Goal: Transaction & Acquisition: Purchase product/service

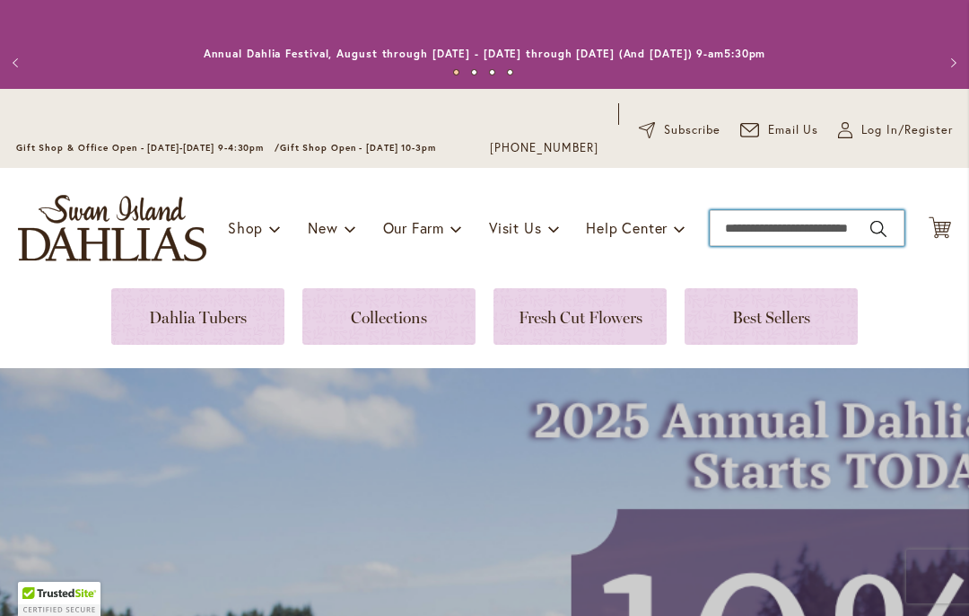
click at [813, 241] on input "Search" at bounding box center [807, 228] width 195 height 36
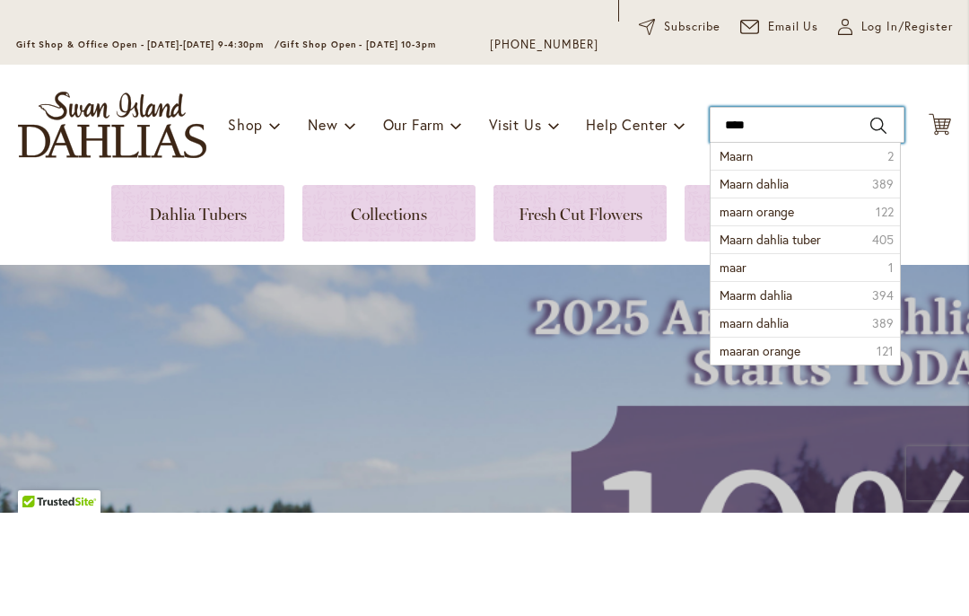
type input "*****"
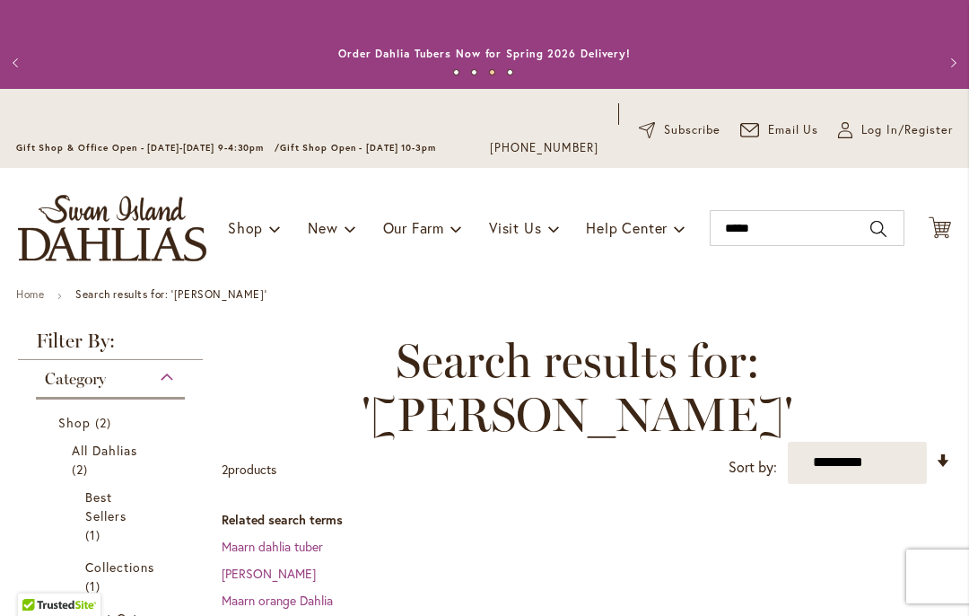
click at [129, 252] on img "store logo" at bounding box center [112, 228] width 188 height 66
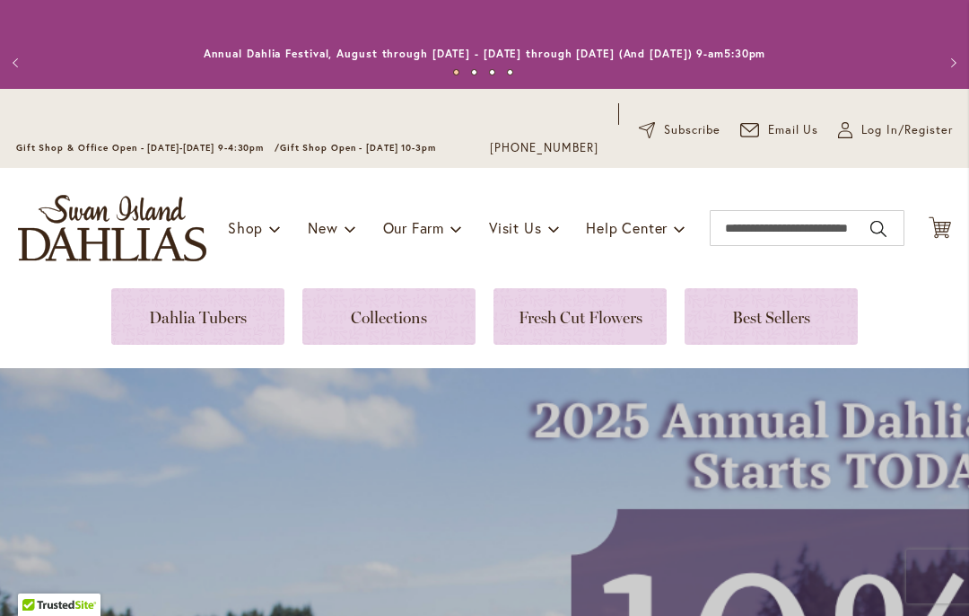
click at [246, 323] on link at bounding box center [197, 316] width 173 height 57
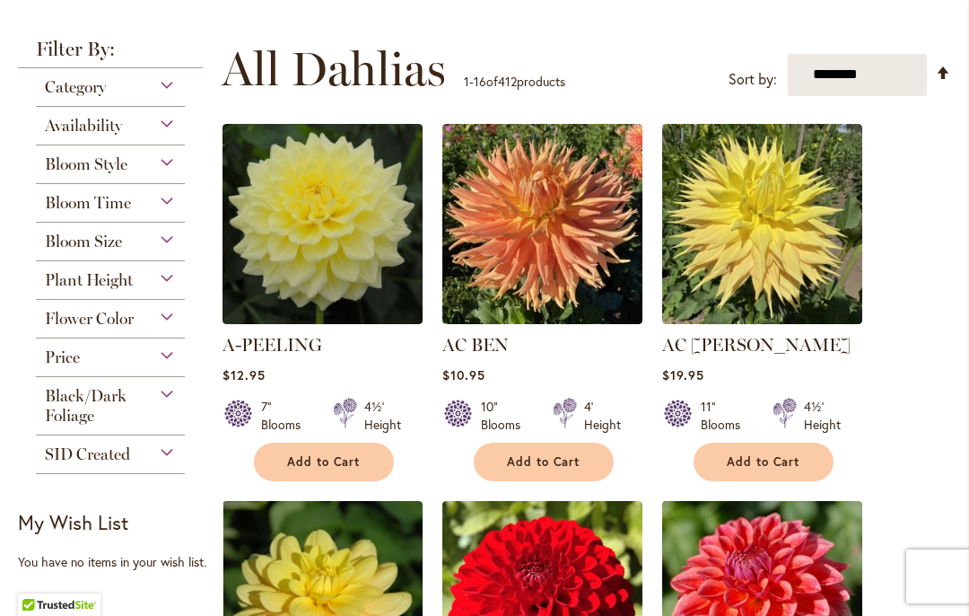
scroll to position [381, 0]
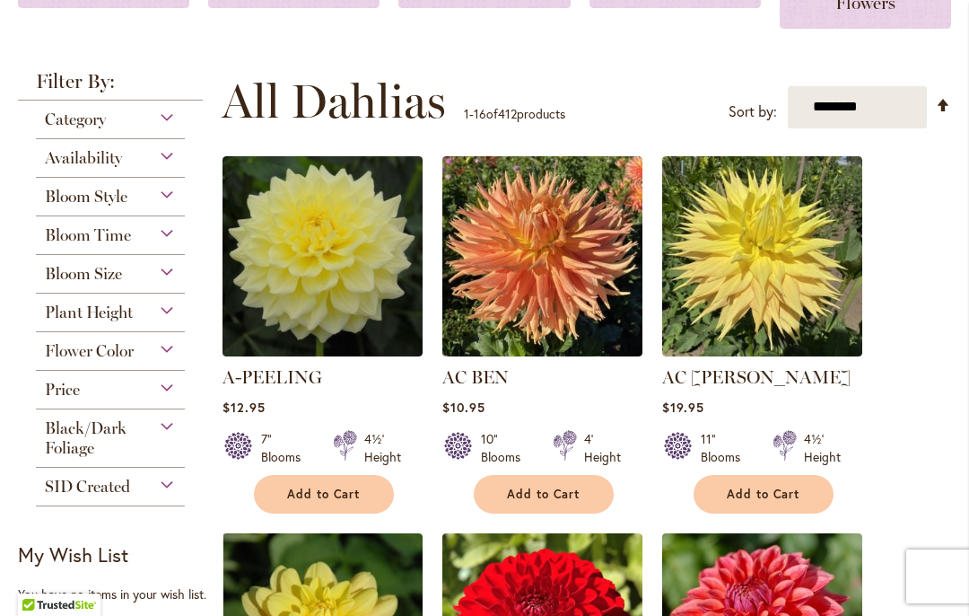
click at [180, 361] on div "Flower Color" at bounding box center [110, 346] width 149 height 29
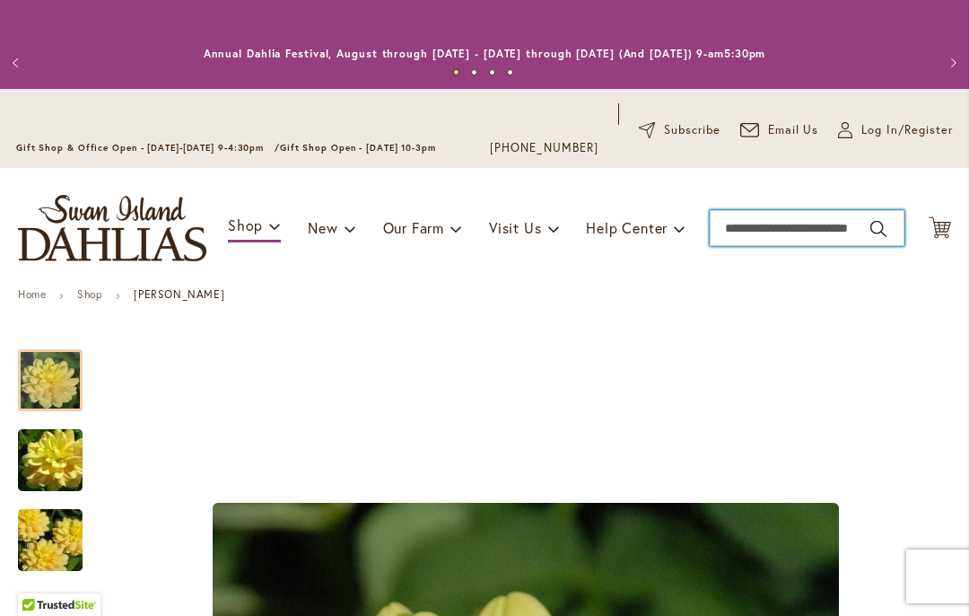
click at [789, 232] on input "Search" at bounding box center [807, 228] width 195 height 36
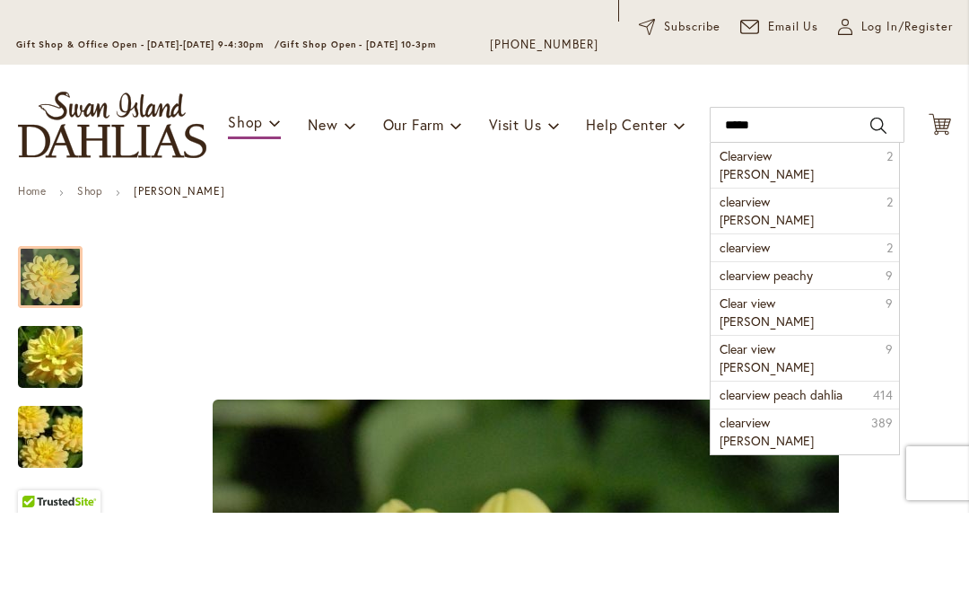
click at [816, 246] on li "Clearview Jonas 2" at bounding box center [805, 268] width 188 height 45
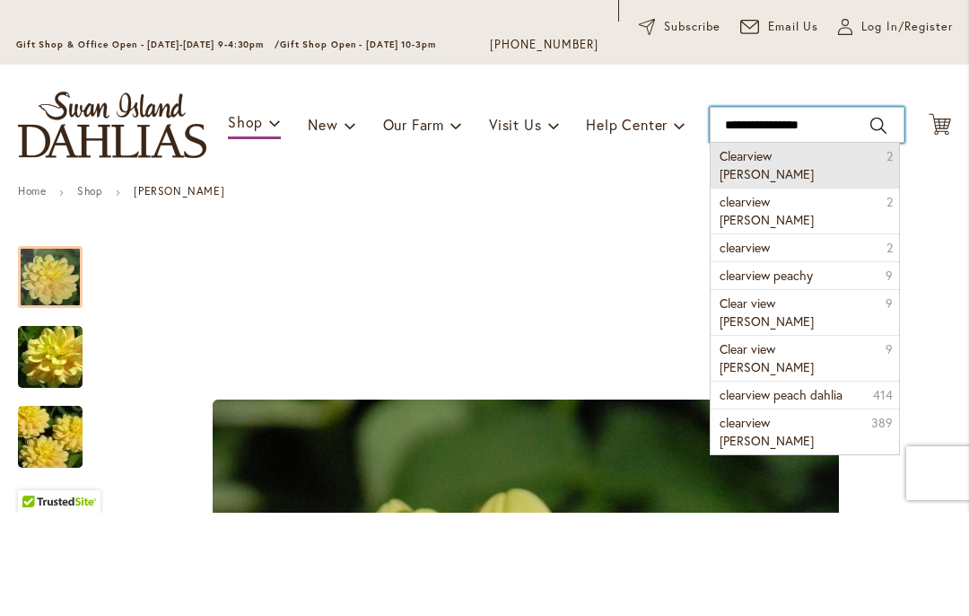
type input "**********"
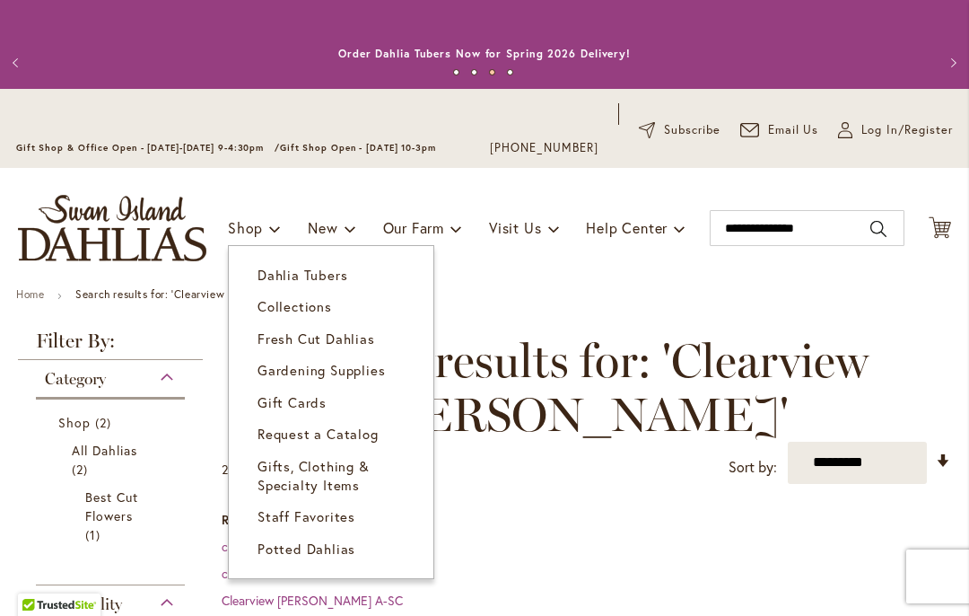
click at [332, 276] on span "Dahlia Tubers" at bounding box center [303, 275] width 90 height 18
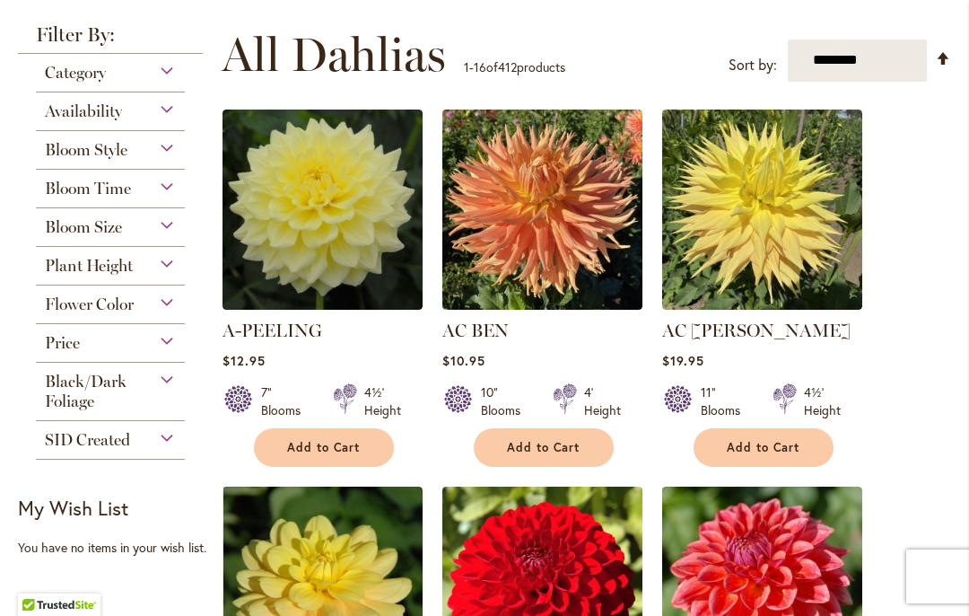
scroll to position [428, 0]
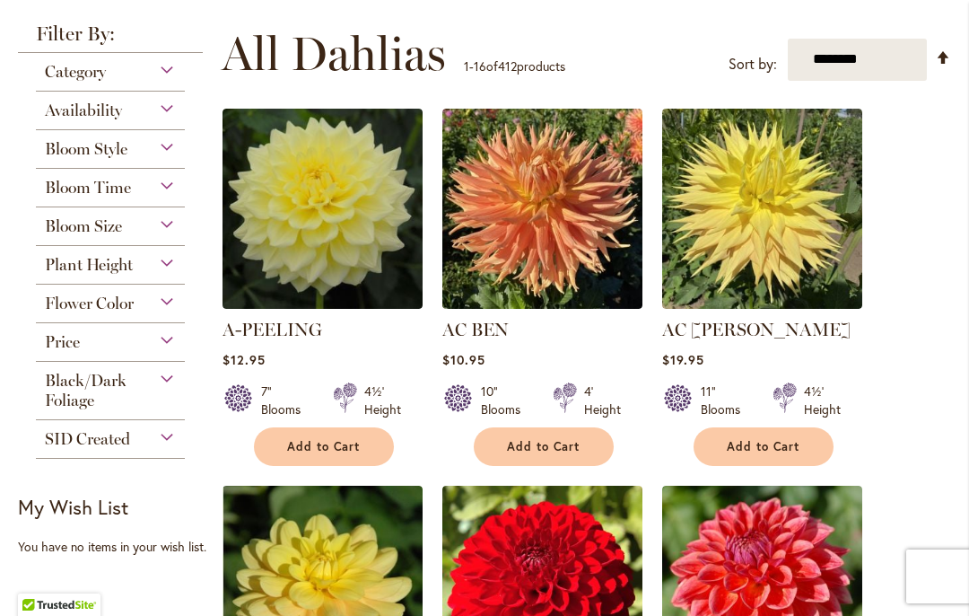
click at [162, 184] on div "Bloom Time" at bounding box center [110, 183] width 149 height 29
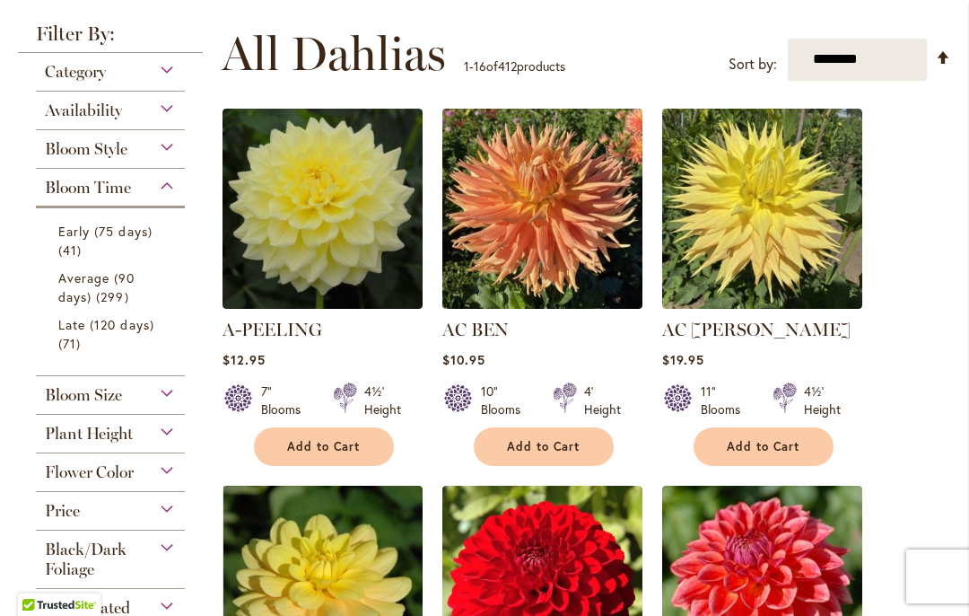
click at [101, 249] on link "Early (75 days) 41 items" at bounding box center [112, 241] width 109 height 38
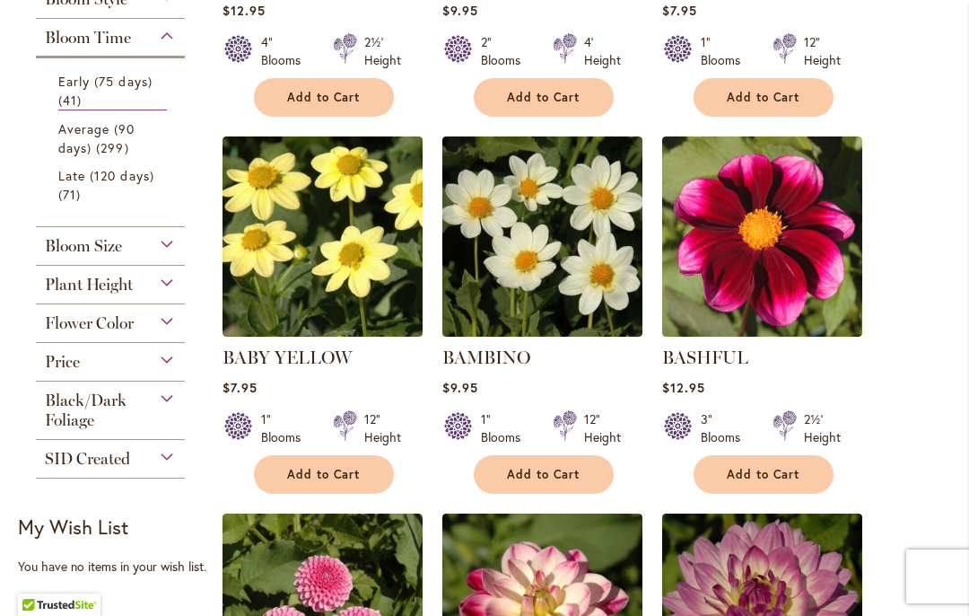
scroll to position [723, 0]
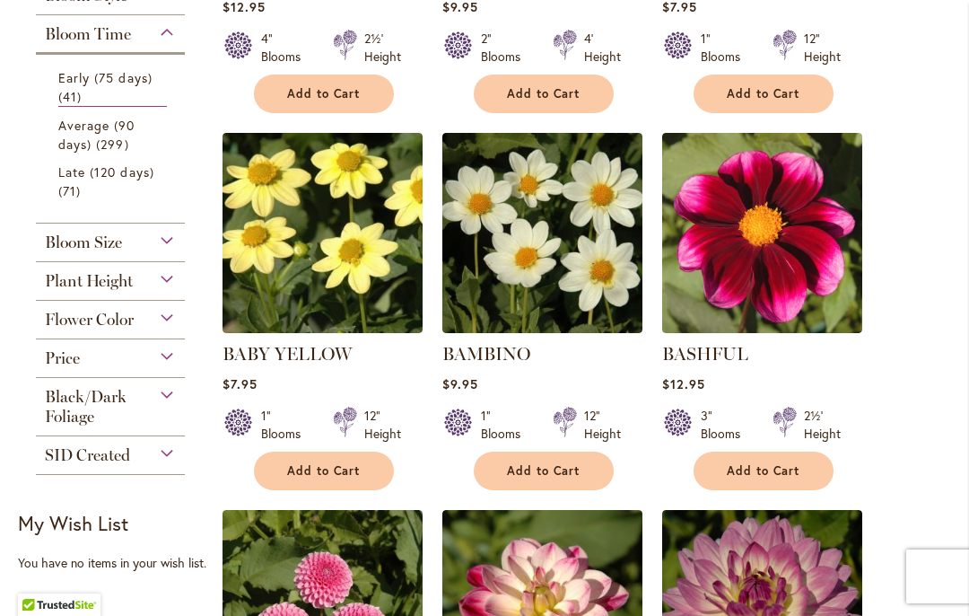
click at [176, 284] on div "Plant Height" at bounding box center [110, 276] width 149 height 29
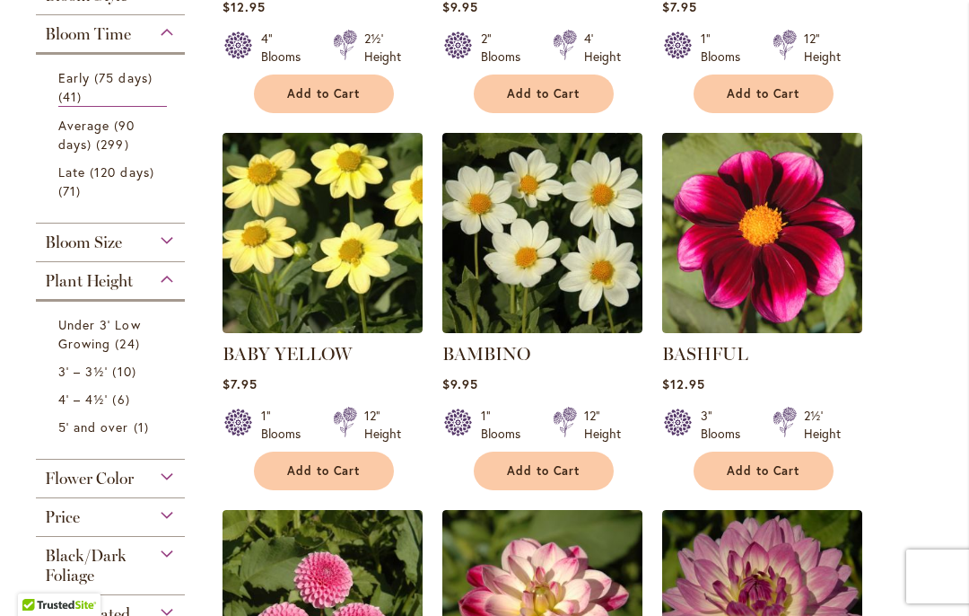
click at [104, 381] on link "3' – 3½' 10 items" at bounding box center [112, 371] width 109 height 19
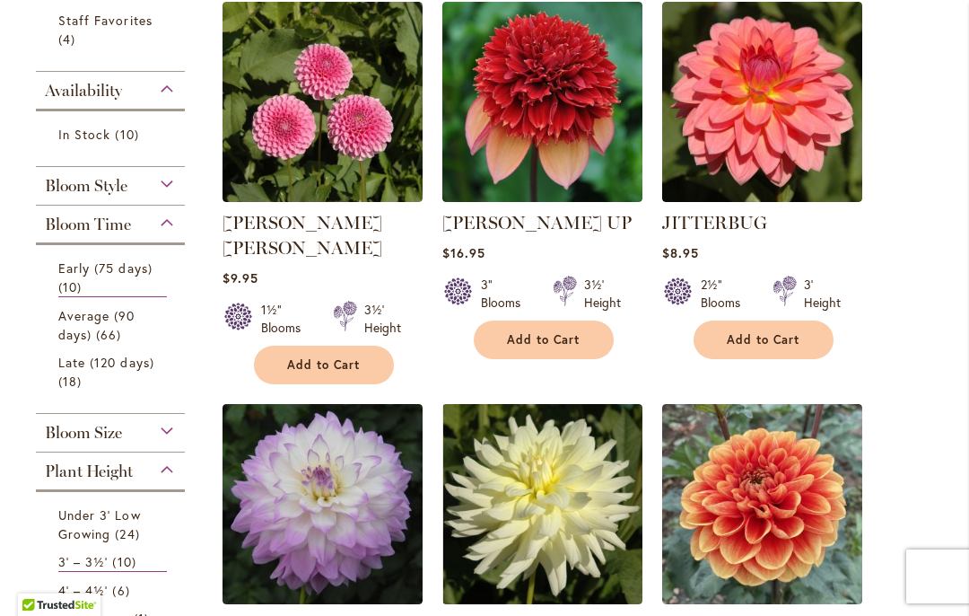
scroll to position [499, 0]
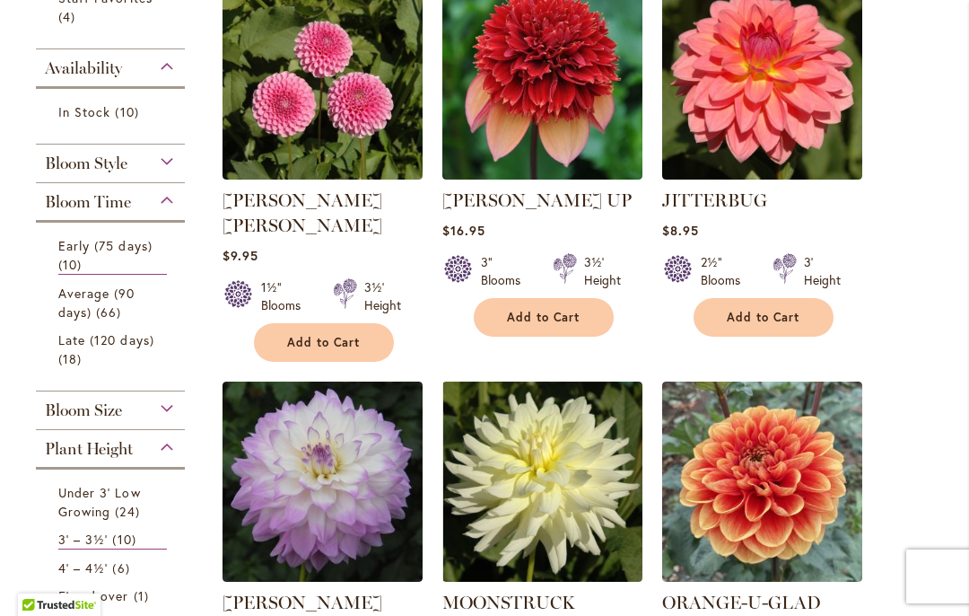
click at [126, 306] on span "66 items" at bounding box center [111, 311] width 30 height 19
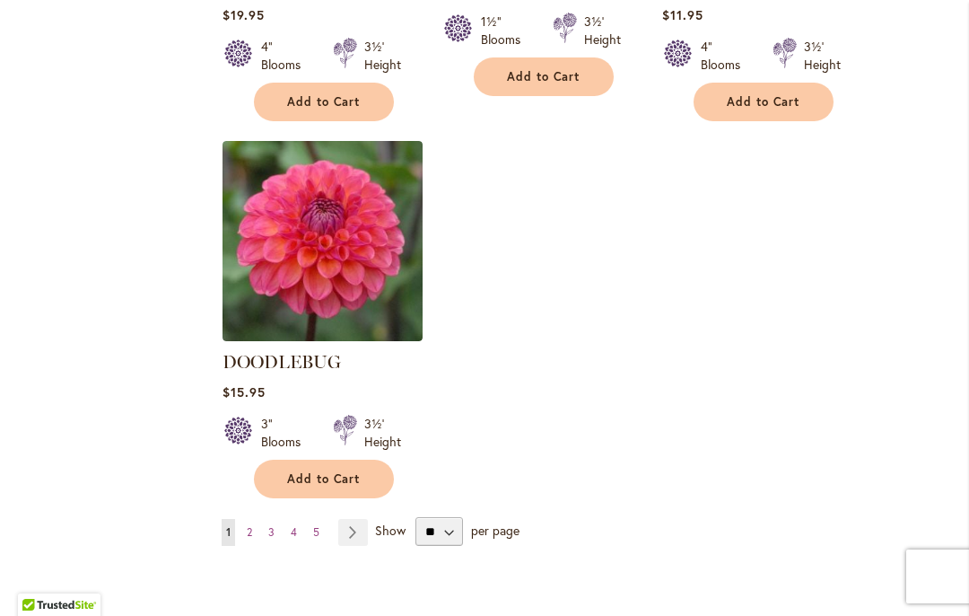
scroll to position [2273, 0]
click at [362, 518] on link "Page Next" at bounding box center [353, 531] width 30 height 27
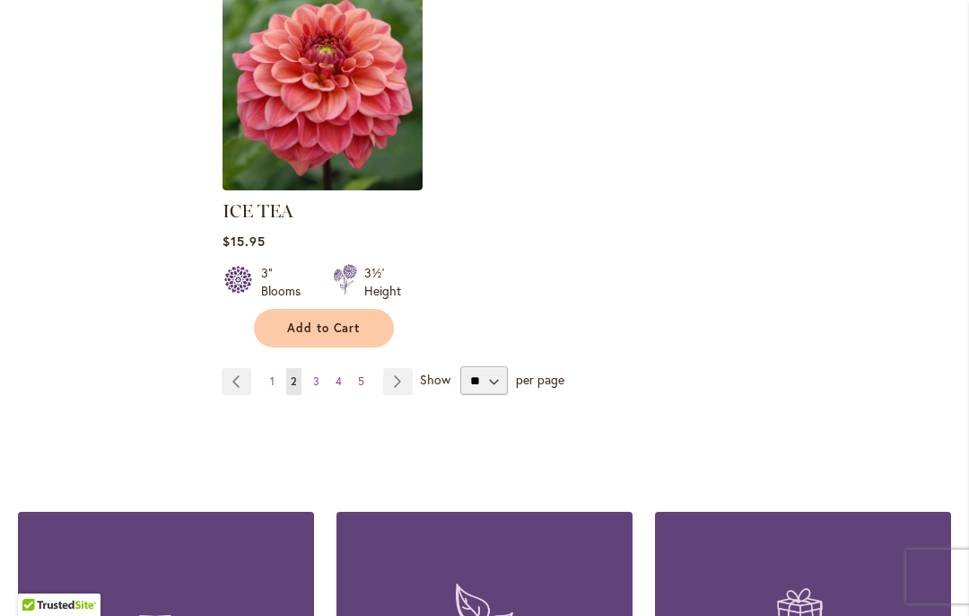
scroll to position [2431, 0]
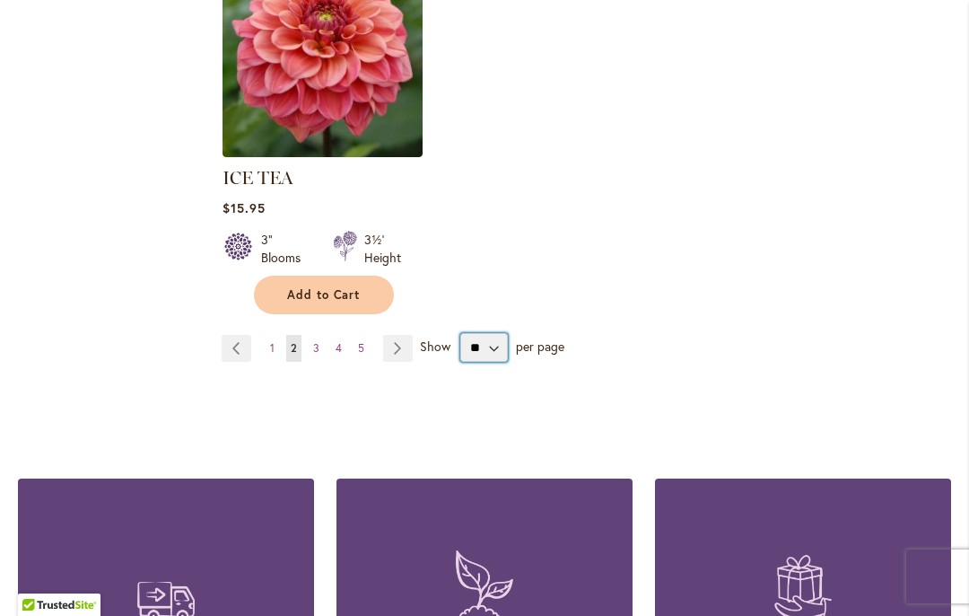
click at [479, 353] on select "** ** ** **" at bounding box center [484, 347] width 48 height 29
select select "**"
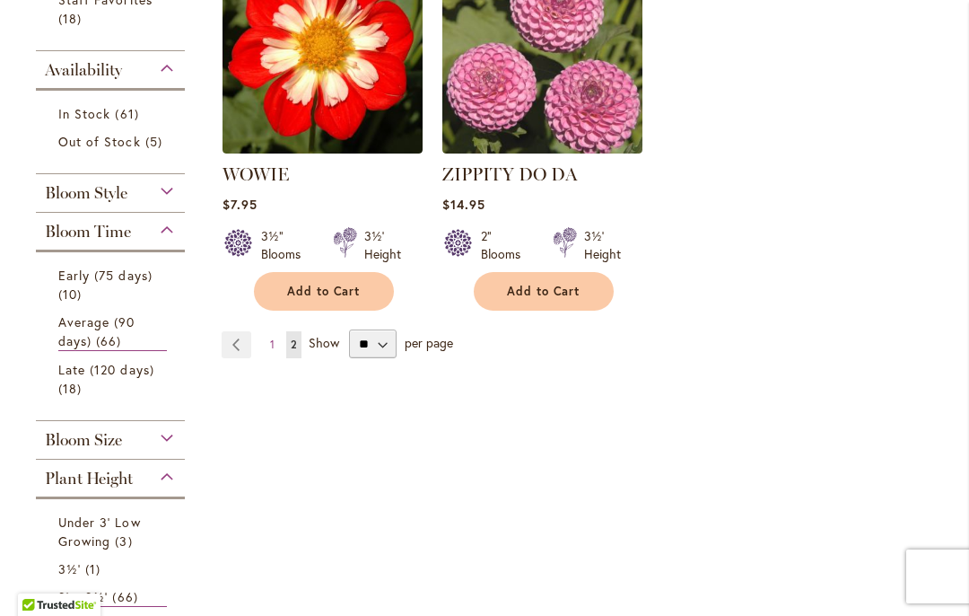
scroll to position [523, 0]
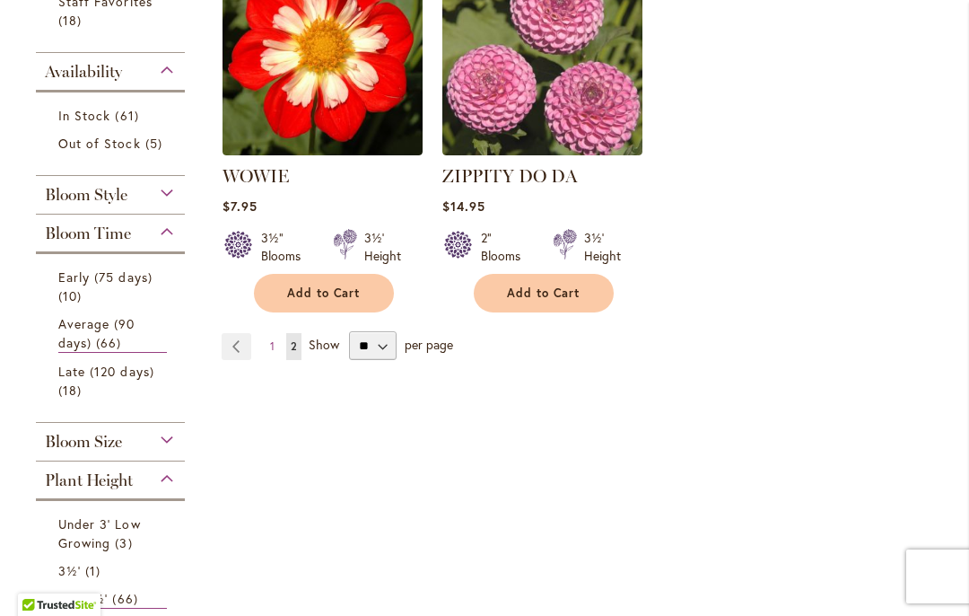
click at [241, 349] on link "Page Previous" at bounding box center [237, 346] width 30 height 27
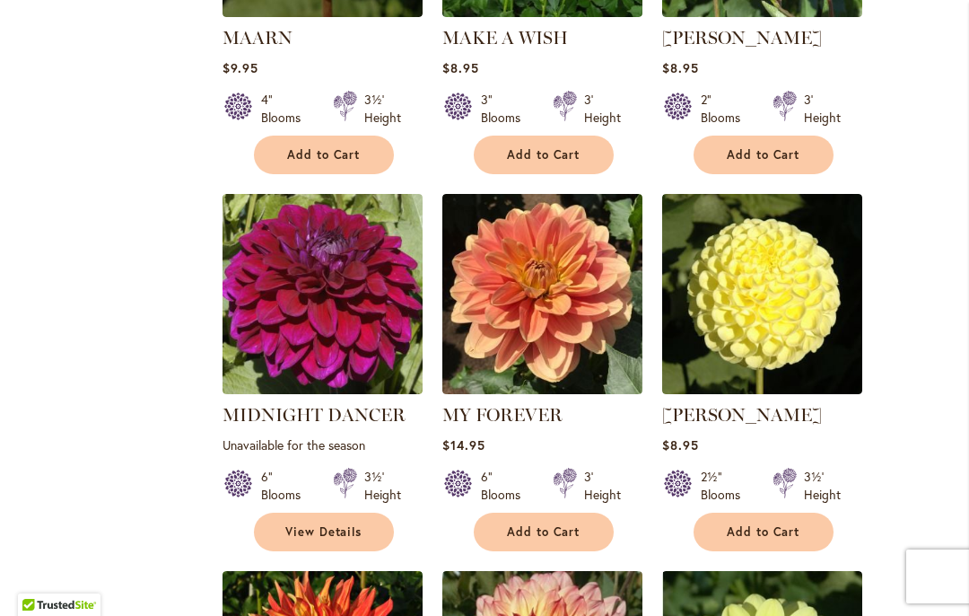
scroll to position [6450, 0]
